Goal: Find specific fact

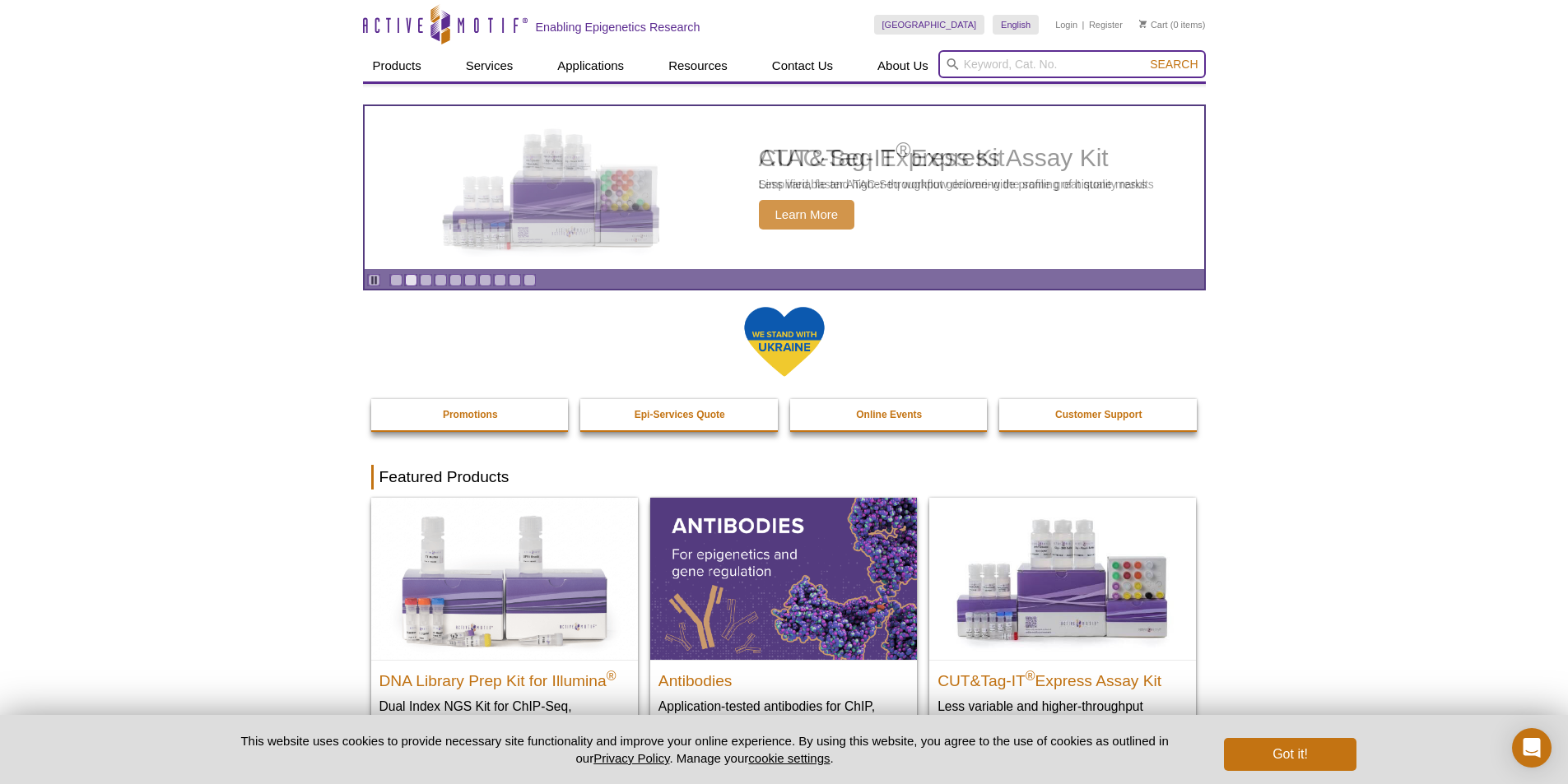
click at [992, 66] on input "search" at bounding box center [1072, 64] width 268 height 28
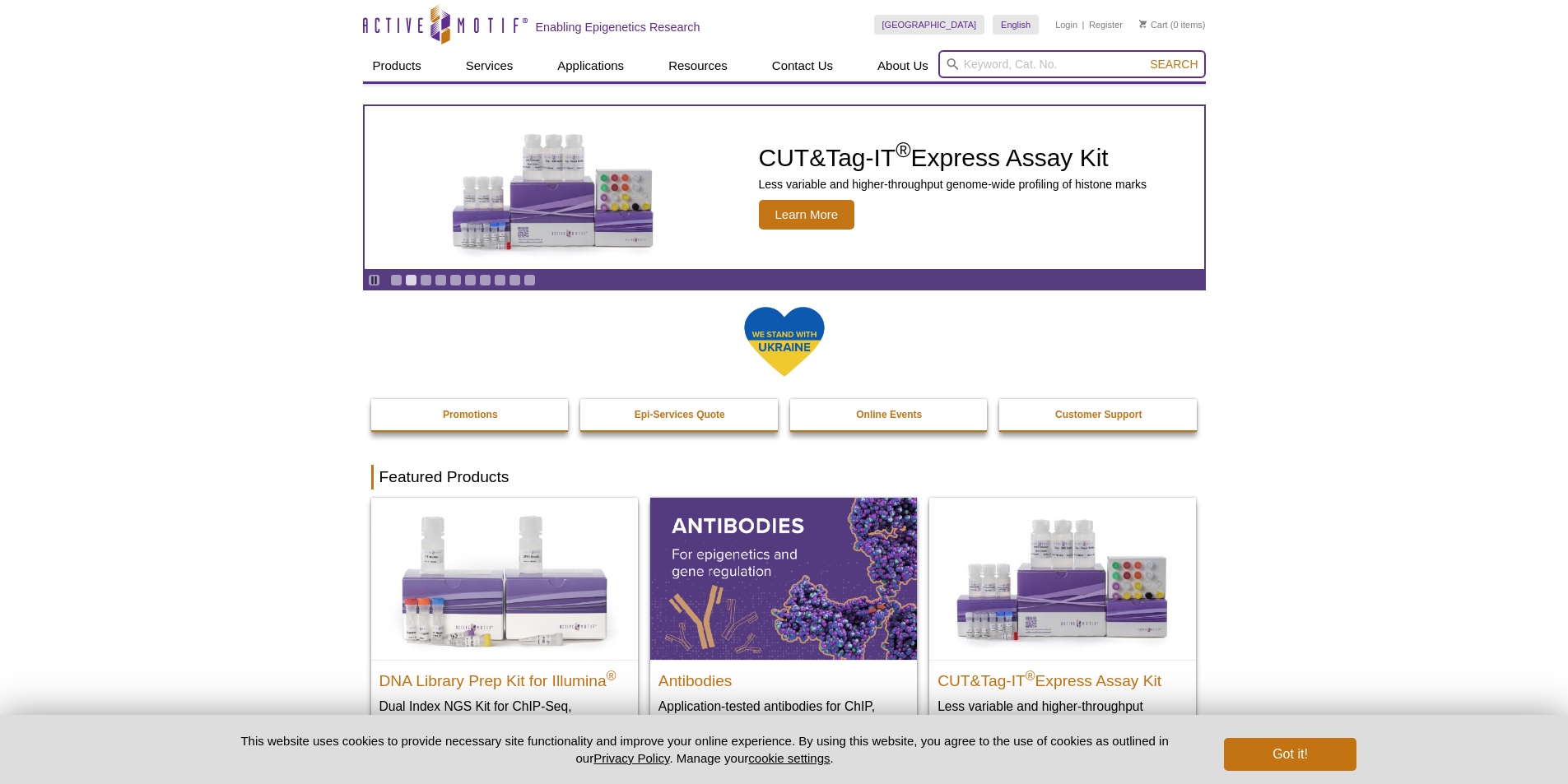
paste input "2/61715"
type input "2/61715"
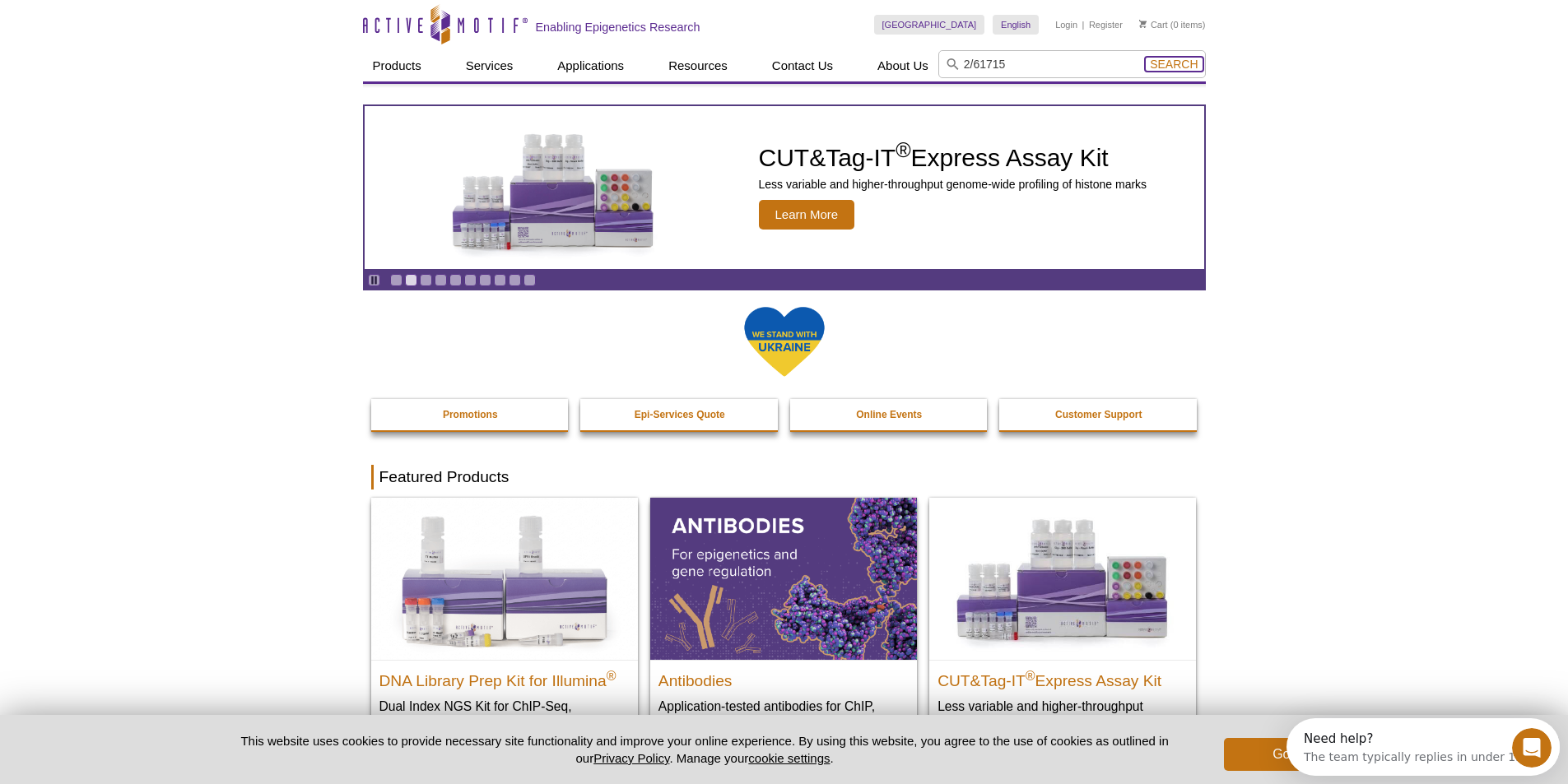
click at [1159, 64] on span "Search" at bounding box center [1173, 64] width 48 height 13
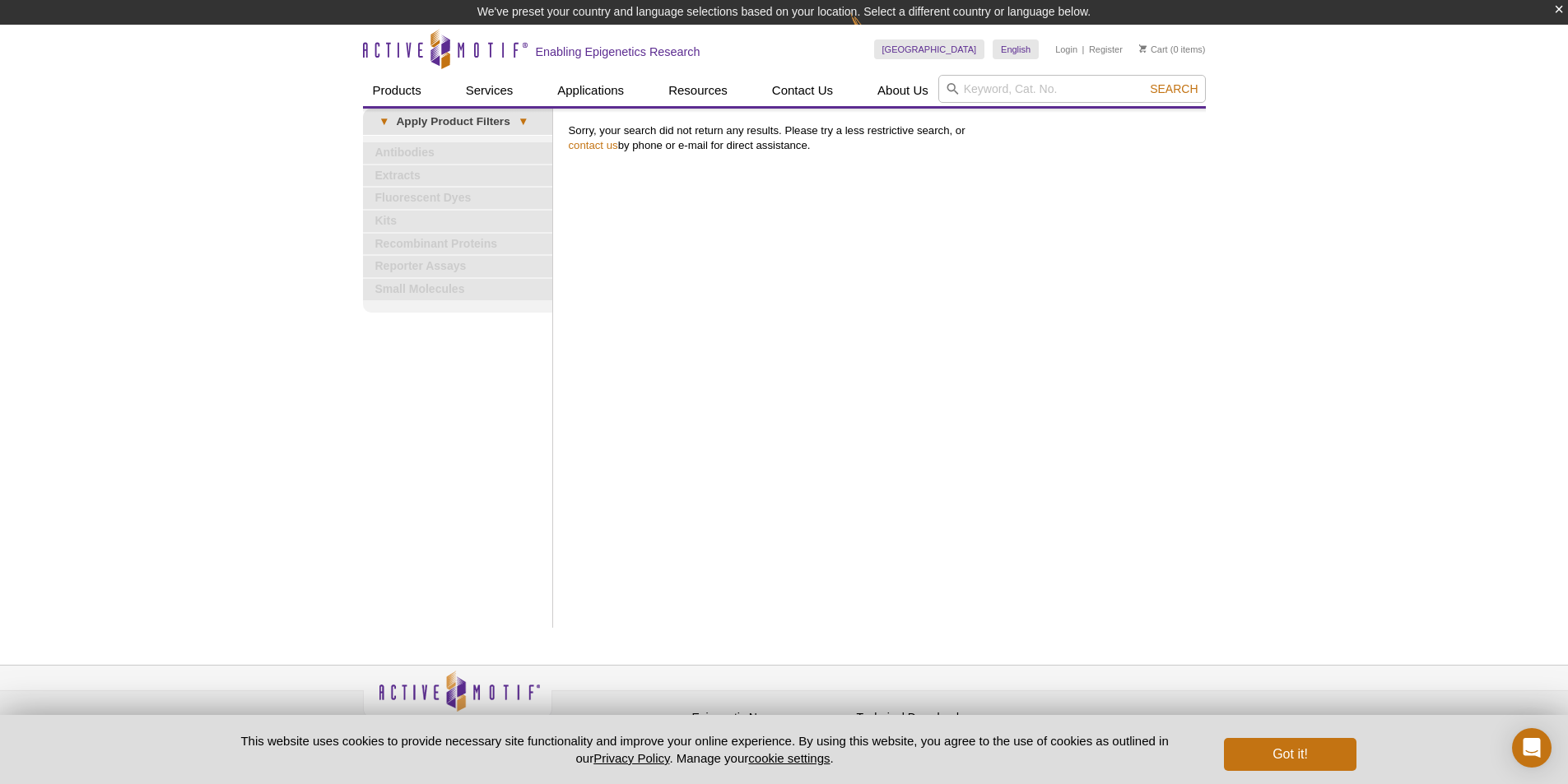
drag, startPoint x: 880, startPoint y: 135, endPoint x: 977, endPoint y: 155, distance: 99.0
click at [940, 139] on p "Sorry, your search did not return any results. Please try a less restrictive se…" at bounding box center [883, 138] width 629 height 29
click at [1076, 136] on p "Sorry, your search did not return any results. Please try a less restrictive se…" at bounding box center [883, 138] width 629 height 29
